Goal: Task Accomplishment & Management: Manage account settings

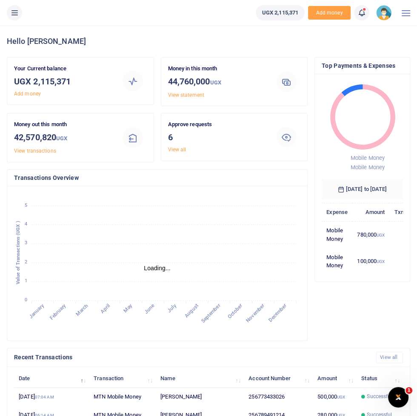
scroll to position [0, 0]
click at [17, 18] on button at bounding box center [14, 12] width 15 height 15
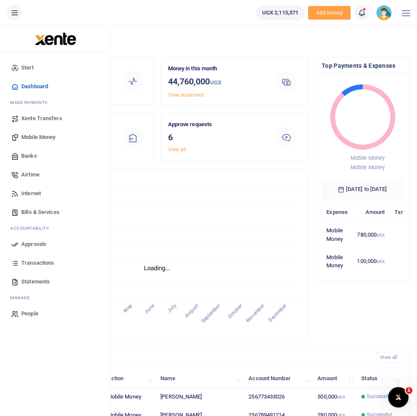
click at [37, 245] on span "Approvals" at bounding box center [33, 244] width 25 height 9
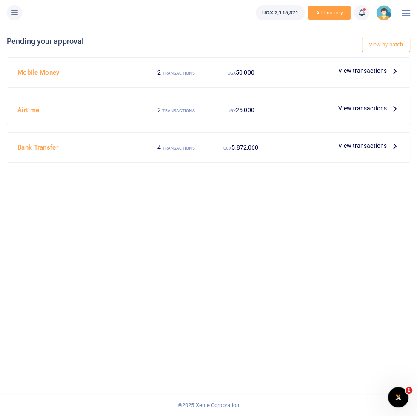
scroll to position [54, 0]
click at [371, 104] on span "View transactions" at bounding box center [363, 108] width 49 height 9
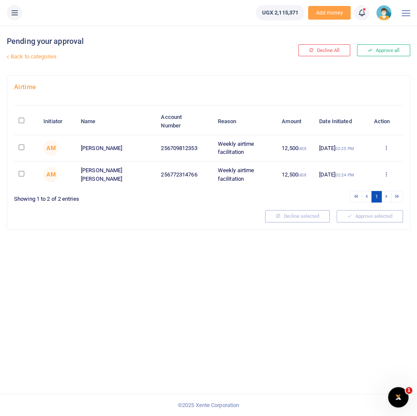
scroll to position [40, 0]
click at [24, 144] on input "checkbox" at bounding box center [22, 147] width 6 height 6
checkbox input "true"
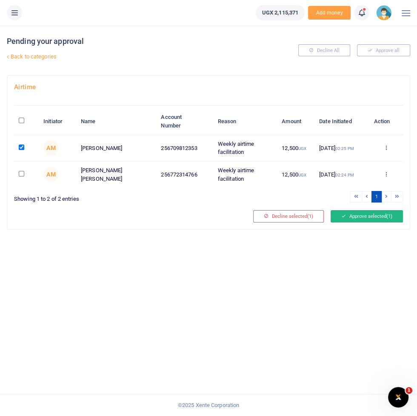
click at [368, 210] on button "Approve selected (1)" at bounding box center [367, 216] width 72 height 12
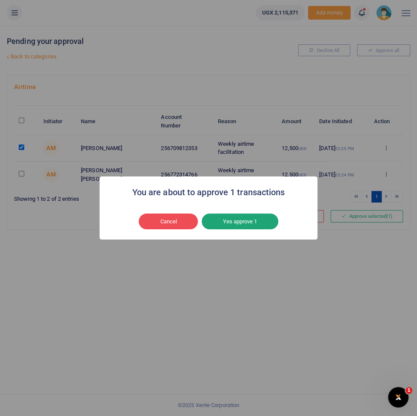
click at [258, 221] on button "Yes approve 1" at bounding box center [240, 221] width 77 height 16
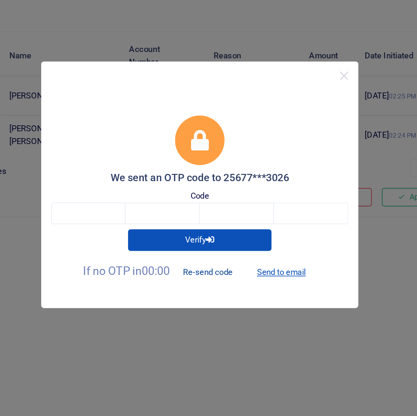
click at [225, 266] on button "Re-send code" at bounding box center [214, 266] width 48 height 14
